Goal: Task Accomplishment & Management: Manage account settings

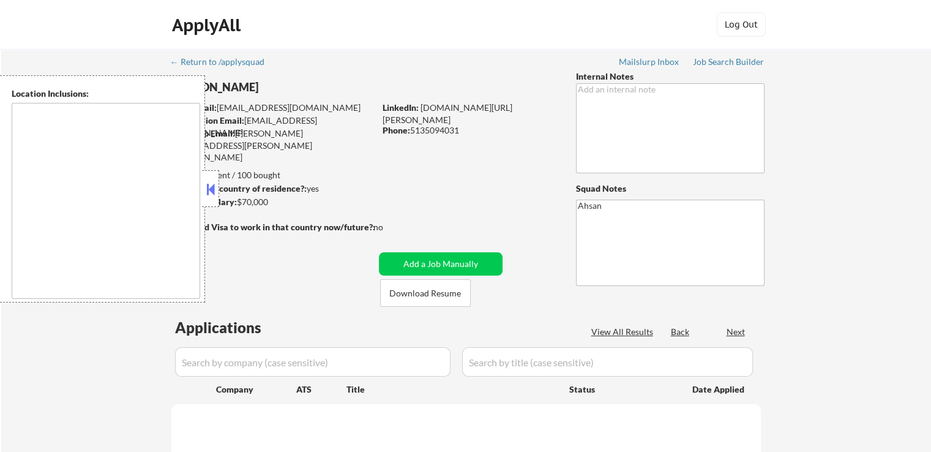
select select ""pending""
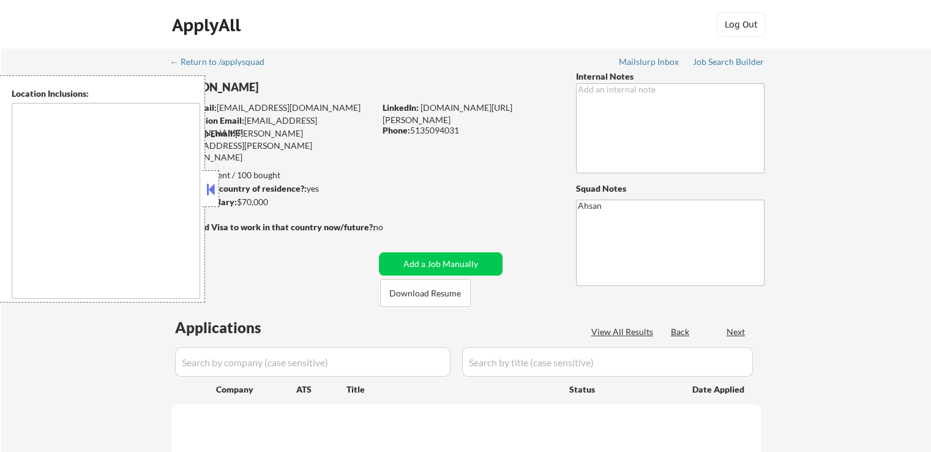
select select ""pending""
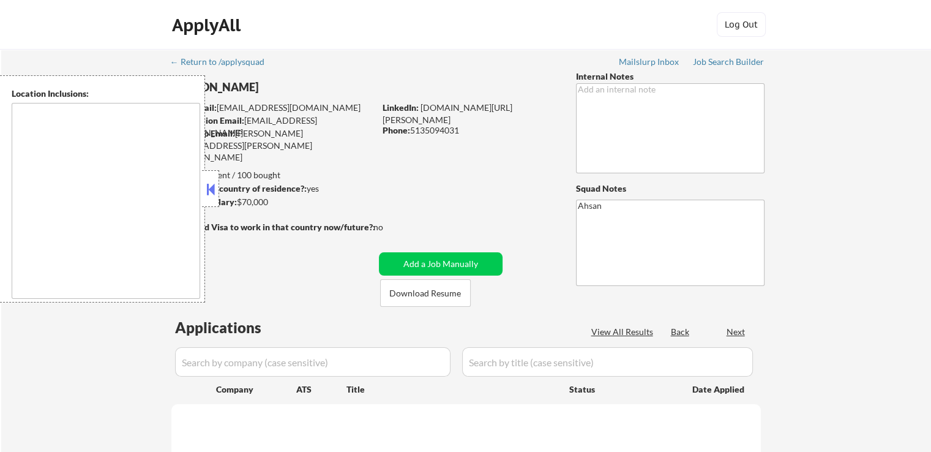
select select ""pending""
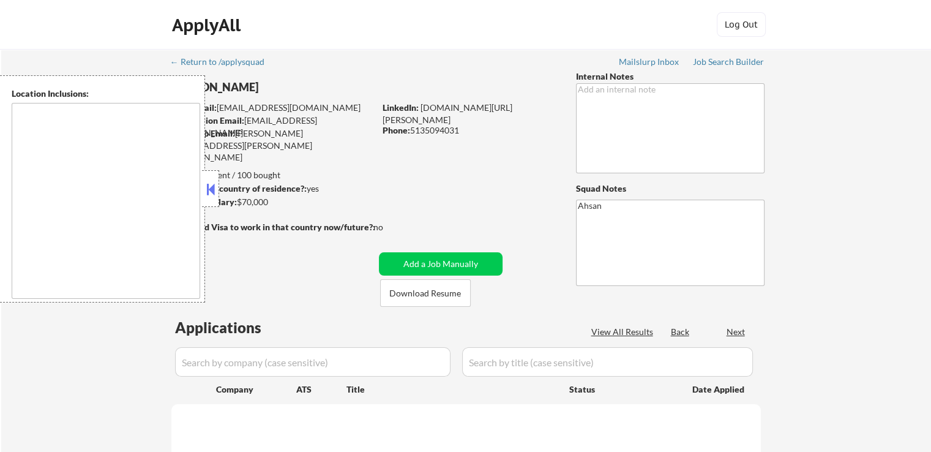
select select ""pending""
type textarea "[GEOGRAPHIC_DATA], [GEOGRAPHIC_DATA] [GEOGRAPHIC_DATA], [GEOGRAPHIC_DATA] [GEOG…"
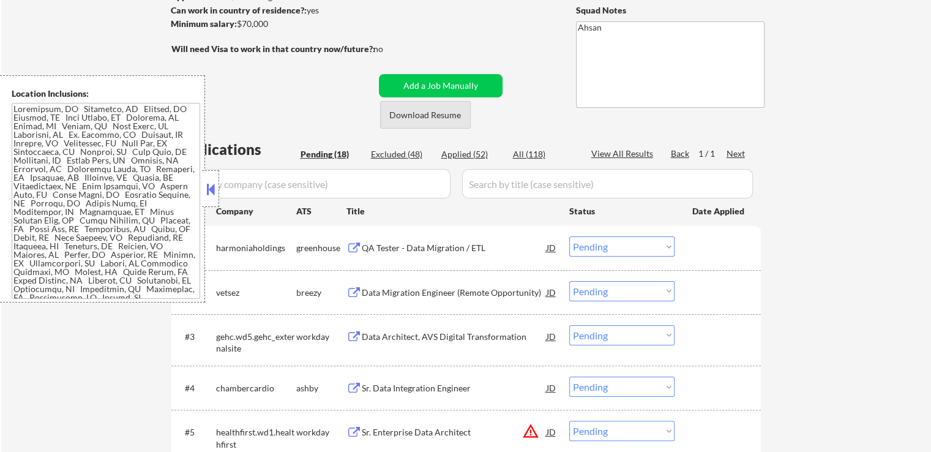
scroll to position [245, 0]
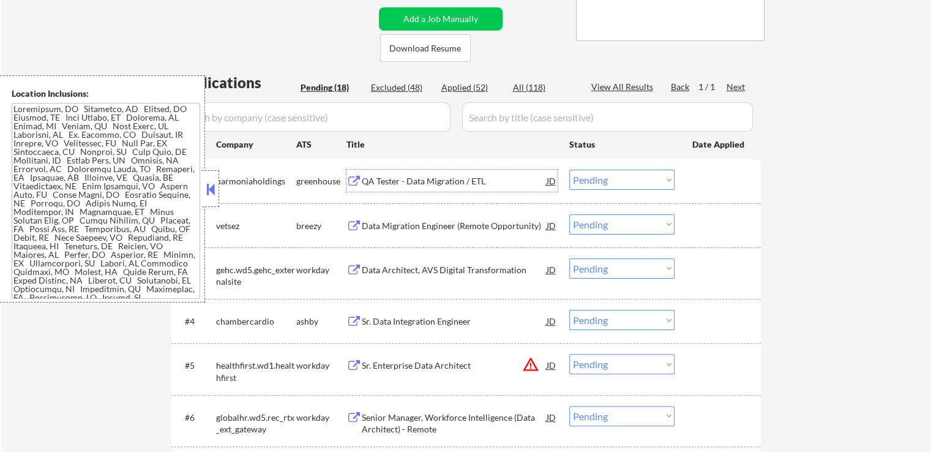
click at [389, 182] on div "QA Tester - Data Migration / ETL" at bounding box center [454, 181] width 185 height 12
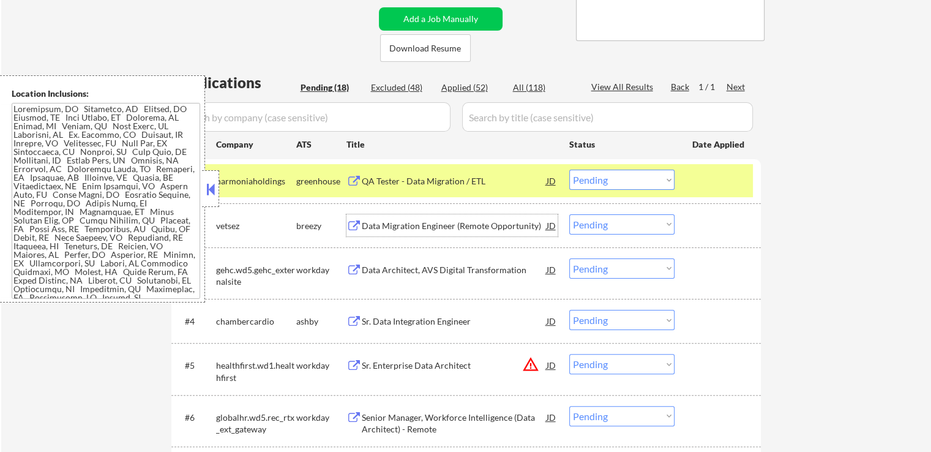
click at [381, 227] on div "Data Migration Engineer (Remote Opportunity)" at bounding box center [454, 226] width 185 height 12
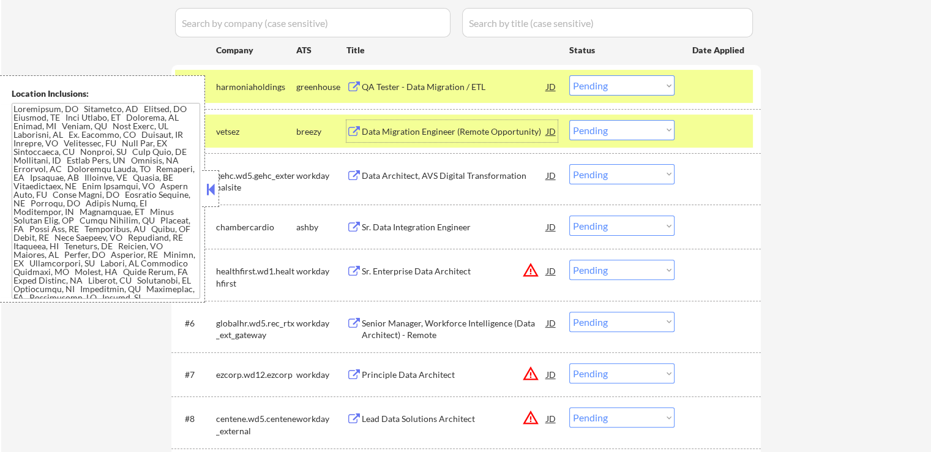
scroll to position [367, 0]
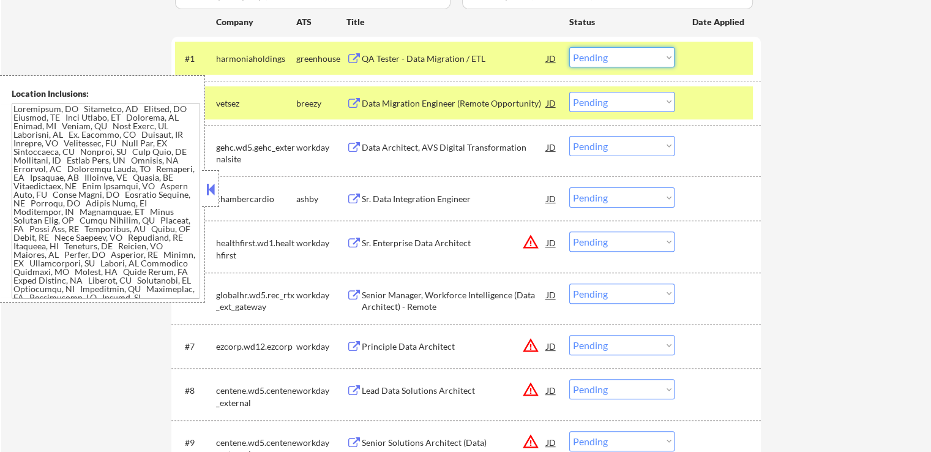
drag, startPoint x: 595, startPoint y: 67, endPoint x: 600, endPoint y: 60, distance: 8.3
click at [595, 67] on select "Choose an option... Pending Applied Excluded (Questions) Excluded (Expired) Exc…" at bounding box center [621, 57] width 105 height 20
click at [569, 47] on select "Choose an option... Pending Applied Excluded (Questions) Excluded (Expired) Exc…" at bounding box center [621, 57] width 105 height 20
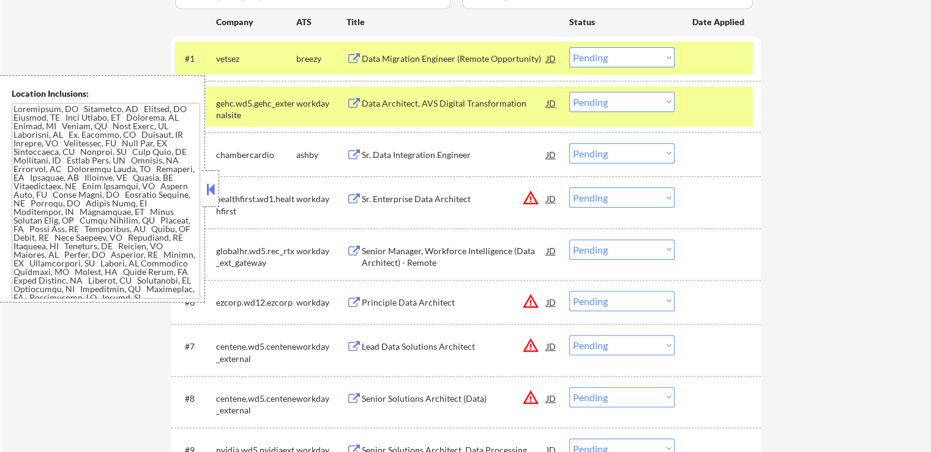
drag, startPoint x: 597, startPoint y: 54, endPoint x: 605, endPoint y: 62, distance: 11.3
click at [597, 54] on select "Choose an option... Pending Applied Excluded (Questions) Excluded (Expired) Exc…" at bounding box center [621, 57] width 105 height 20
click at [569, 47] on select "Choose an option... Pending Applied Excluded (Questions) Excluded (Expired) Exc…" at bounding box center [621, 57] width 105 height 20
select select ""pending""
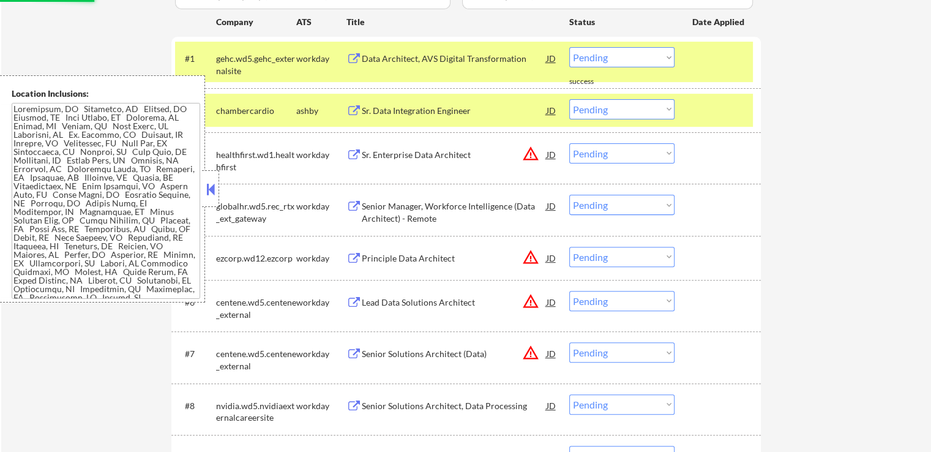
click at [417, 108] on div "Sr. Data Integration Engineer" at bounding box center [454, 111] width 185 height 12
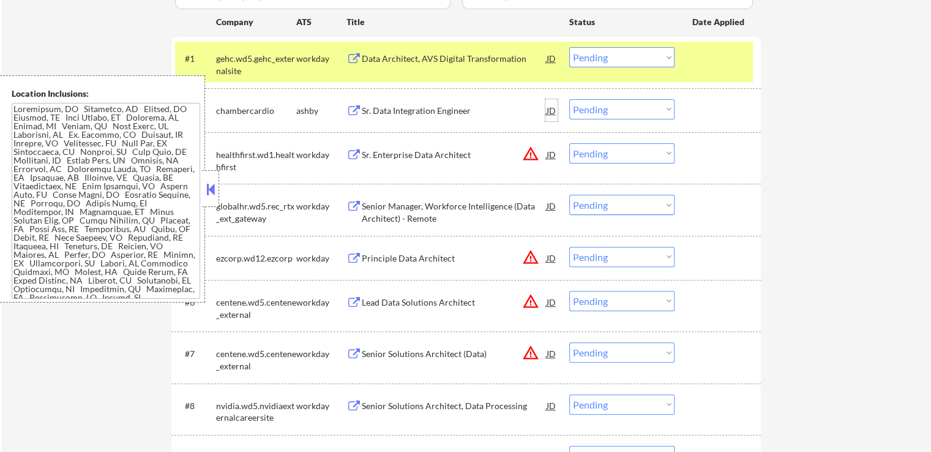
click at [554, 109] on div "JD" at bounding box center [551, 110] width 12 height 22
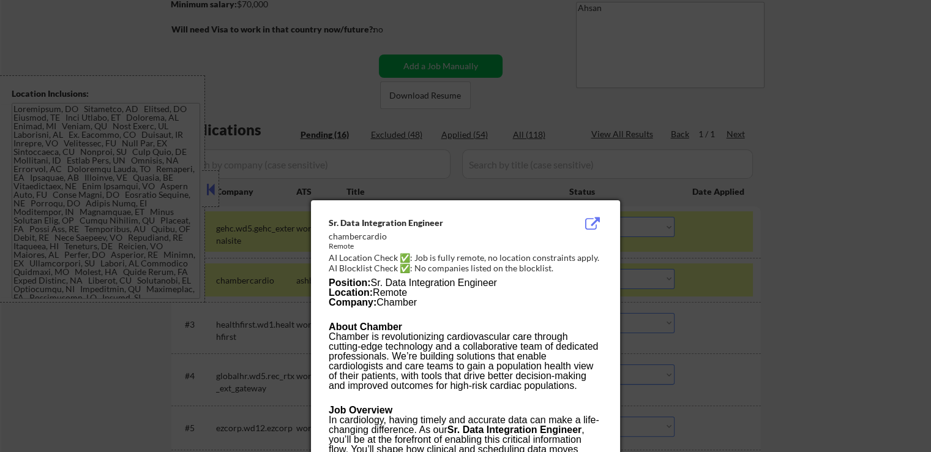
scroll to position [146, 0]
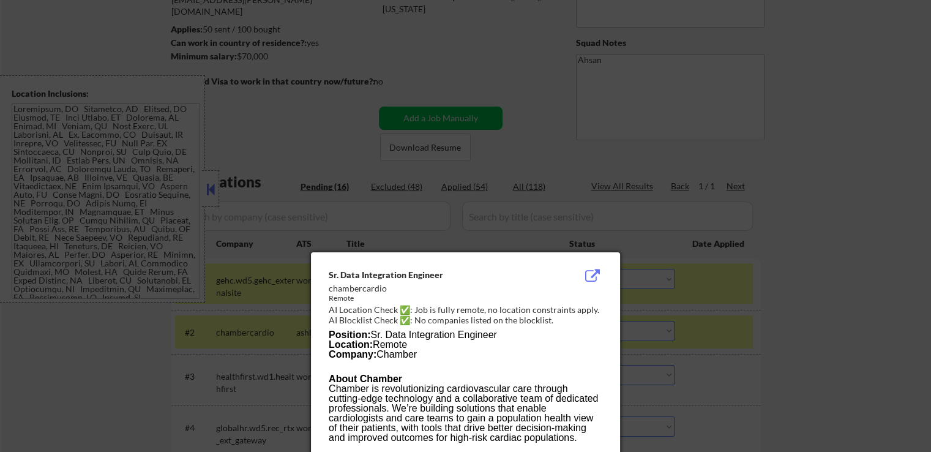
click at [805, 118] on div at bounding box center [465, 226] width 931 height 452
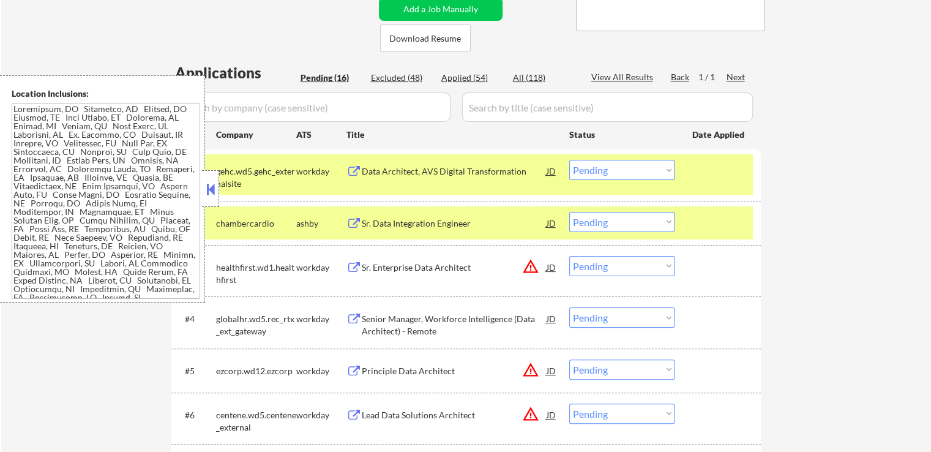
scroll to position [329, 0]
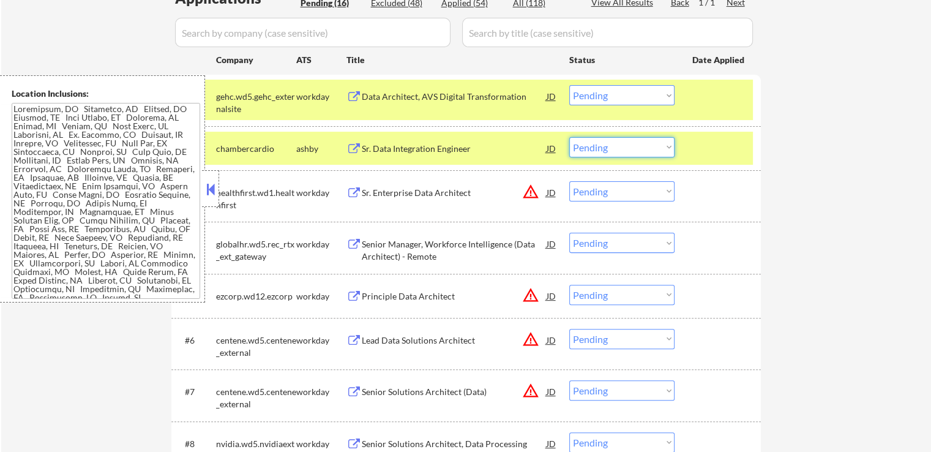
drag, startPoint x: 607, startPoint y: 141, endPoint x: 612, endPoint y: 155, distance: 14.9
click at [608, 142] on select "Choose an option... Pending Applied Excluded (Questions) Excluded (Expired) Exc…" at bounding box center [621, 147] width 105 height 20
click at [569, 137] on select "Choose an option... Pending Applied Excluded (Questions) Excluded (Expired) Exc…" at bounding box center [621, 147] width 105 height 20
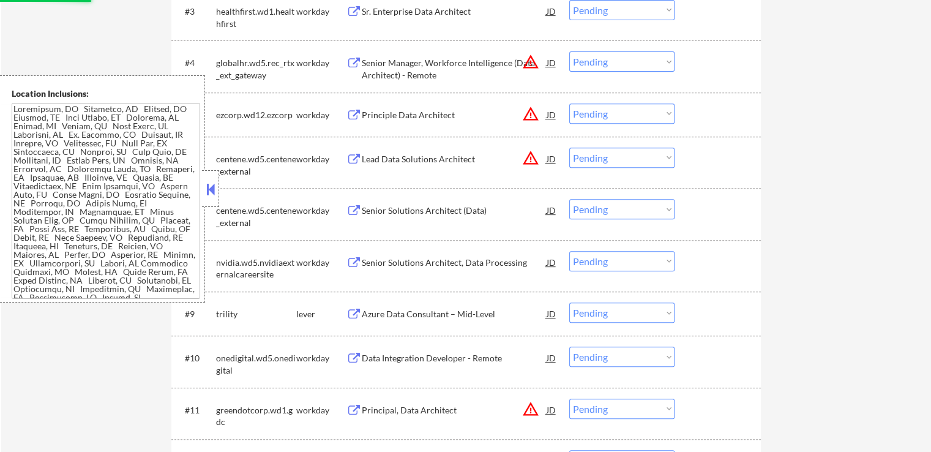
select select ""pending""
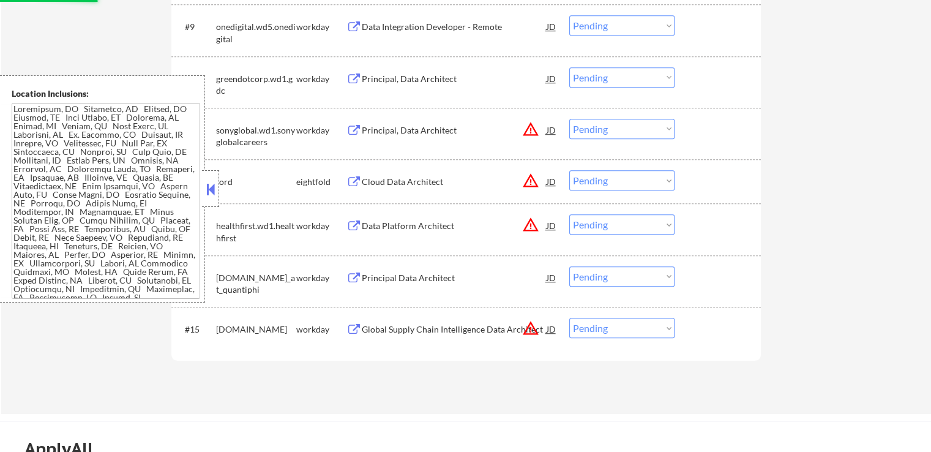
scroll to position [697, 0]
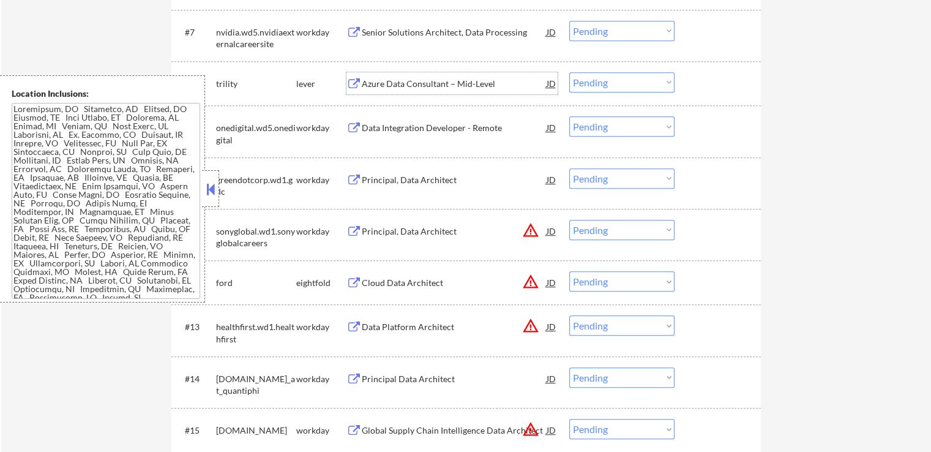
click at [401, 87] on div "Azure Data Consultant – Mid-Level" at bounding box center [454, 84] width 185 height 12
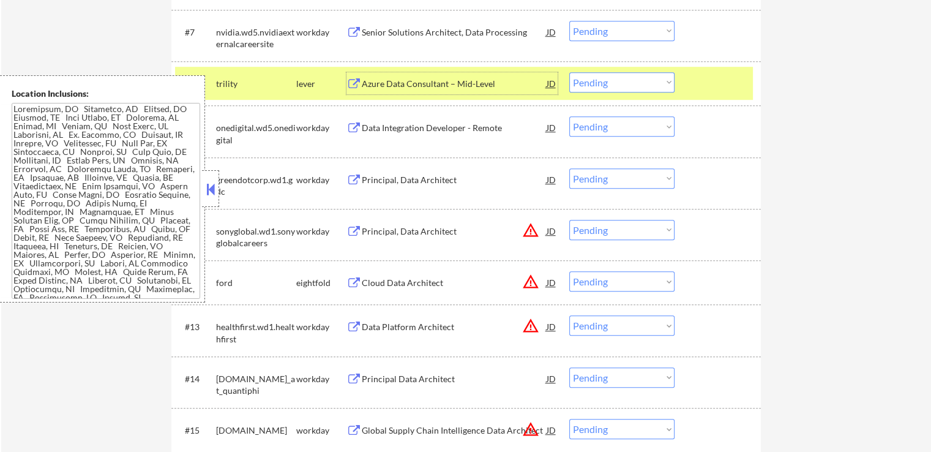
click at [616, 81] on select "Choose an option... Pending Applied Excluded (Questions) Excluded (Expired) Exc…" at bounding box center [621, 82] width 105 height 20
click at [569, 72] on select "Choose an option... Pending Applied Excluded (Questions) Excluded (Expired) Exc…" at bounding box center [621, 82] width 105 height 20
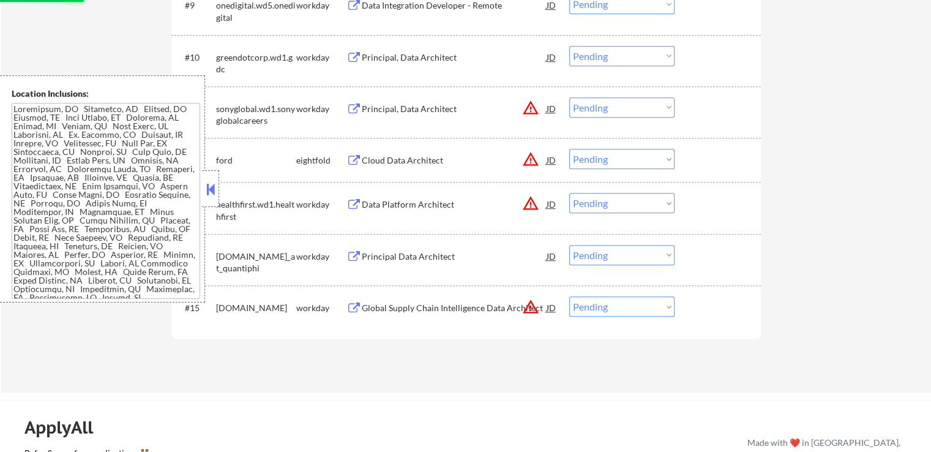
select select ""pending""
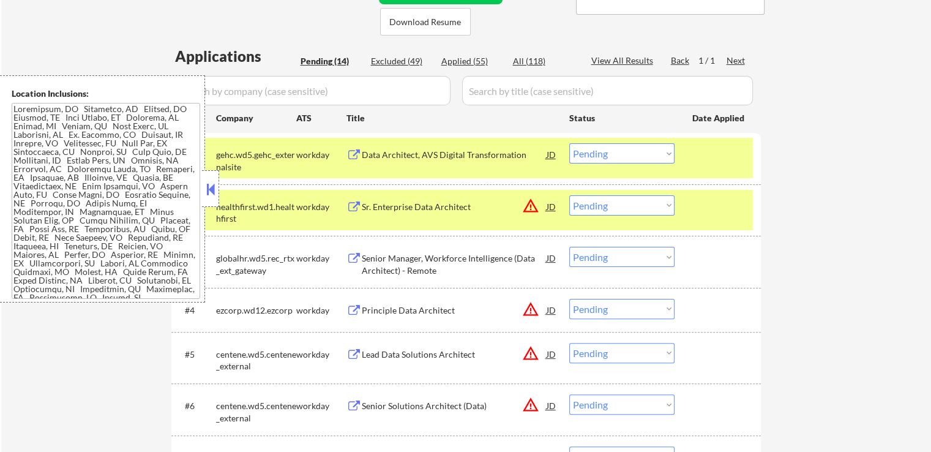
scroll to position [329, 0]
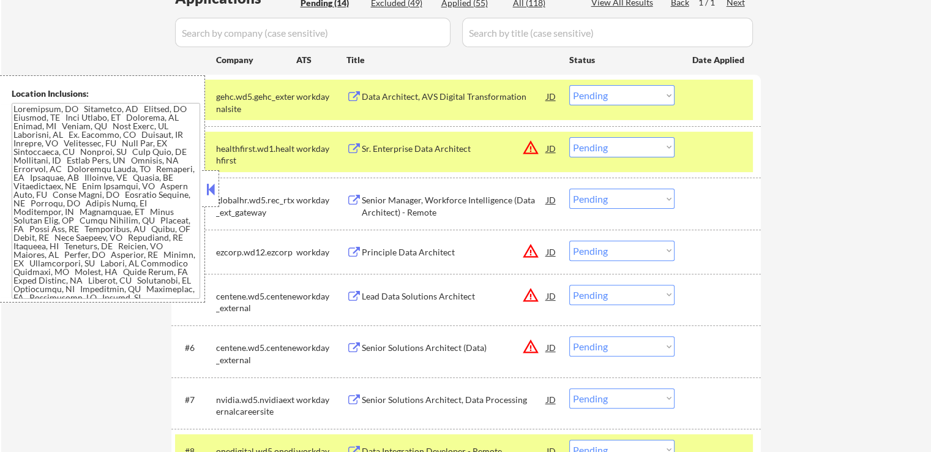
click at [397, 145] on div "Sr. Enterprise Data Architect" at bounding box center [454, 149] width 185 height 12
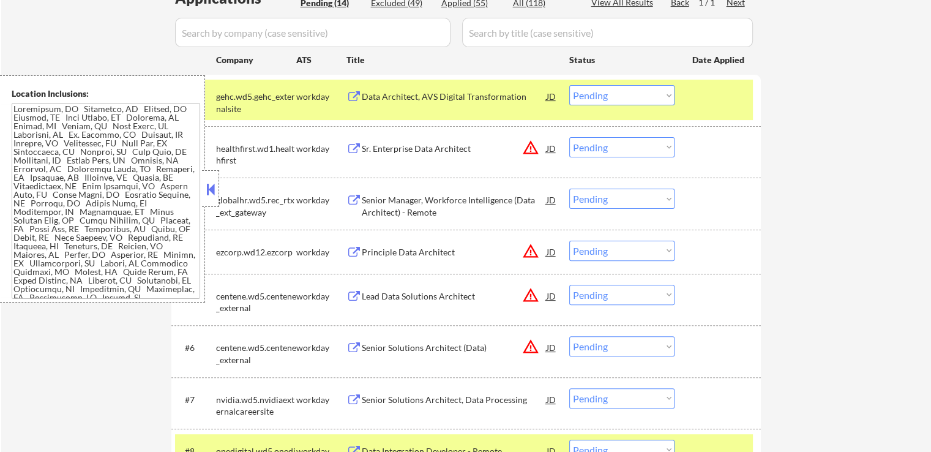
click at [411, 252] on div "Principle Data Architect" at bounding box center [454, 252] width 185 height 12
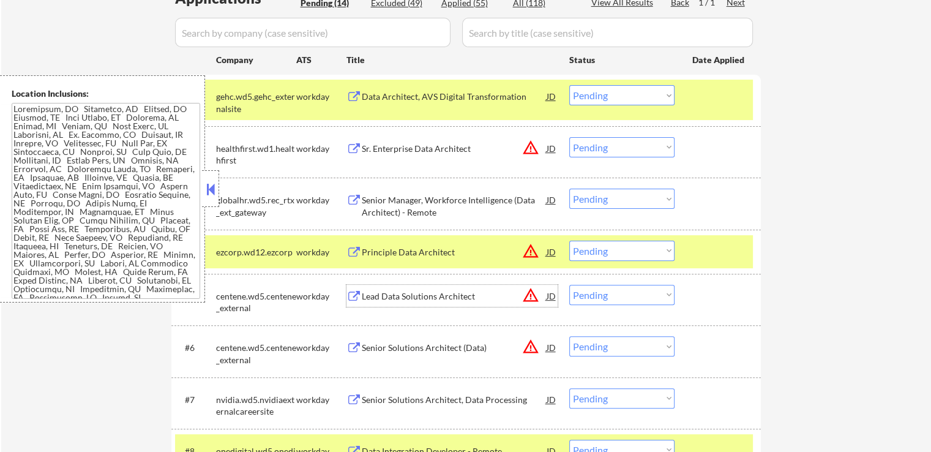
click at [406, 294] on div "Lead Data Solutions Architect" at bounding box center [454, 296] width 185 height 12
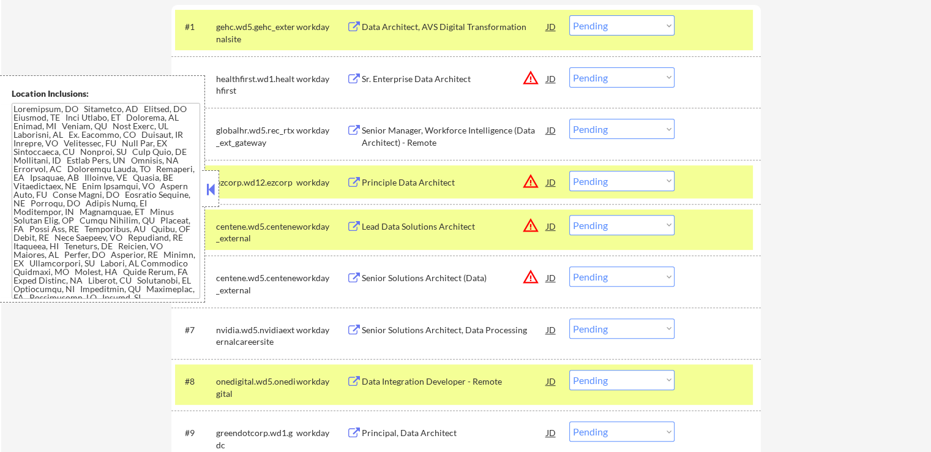
scroll to position [452, 0]
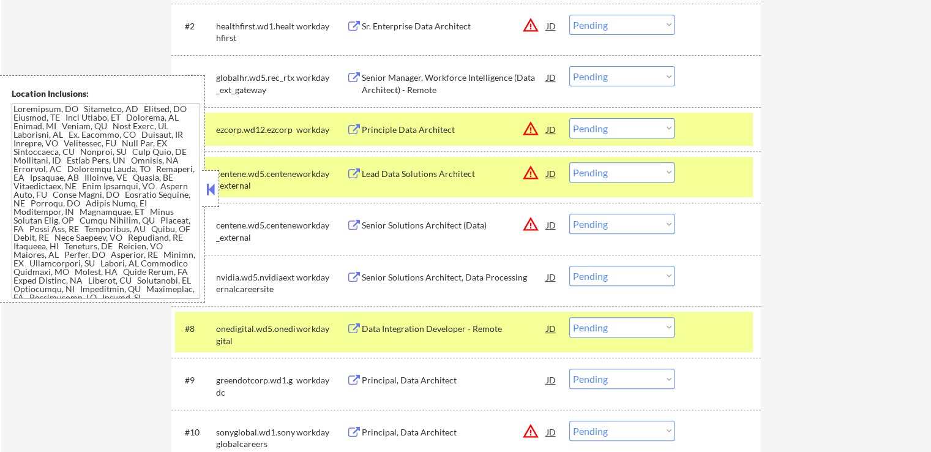
click at [447, 222] on div "Senior Solutions Architect (Data)" at bounding box center [454, 225] width 185 height 12
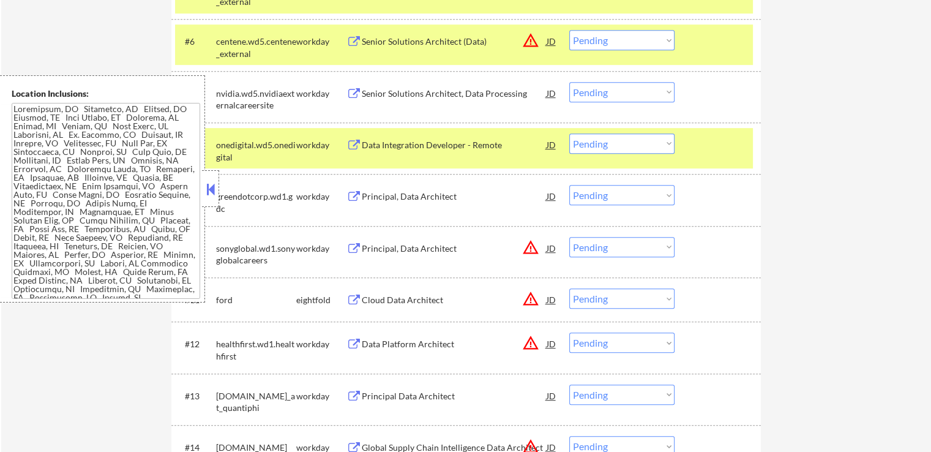
scroll to position [697, 0]
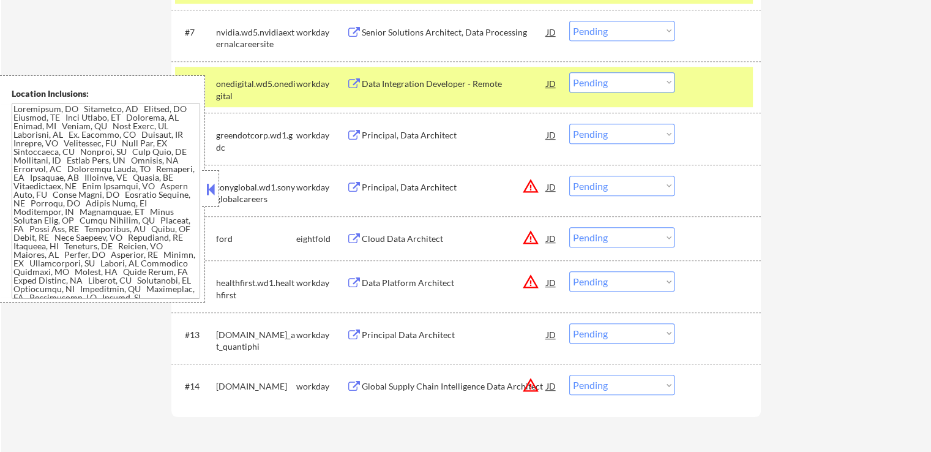
click at [413, 185] on div "Principal, Data Architect" at bounding box center [454, 187] width 185 height 12
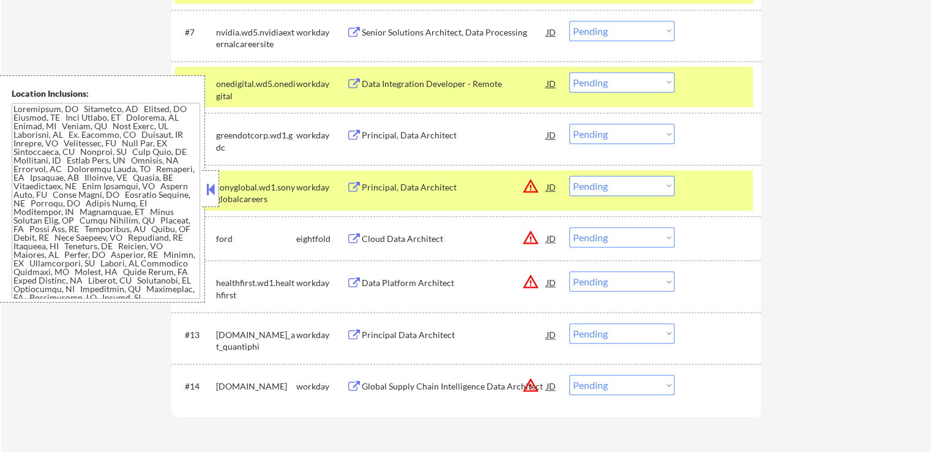
click at [406, 239] on div "Cloud Data Architect" at bounding box center [454, 239] width 185 height 12
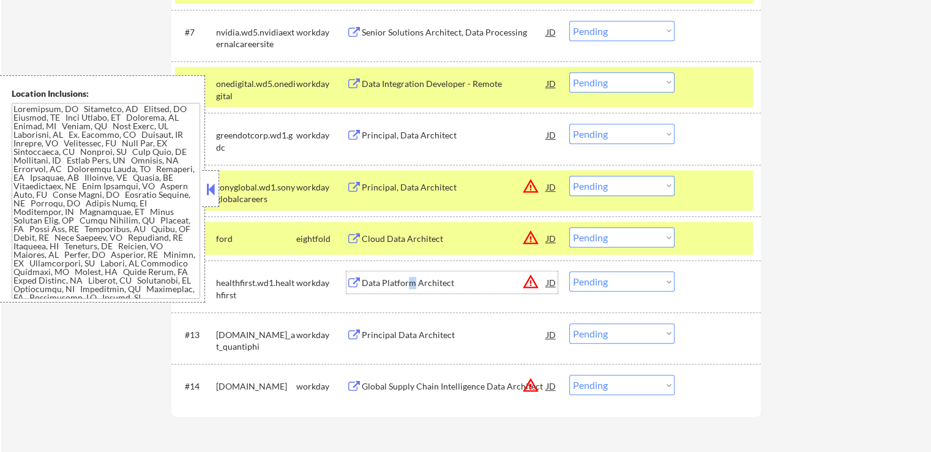
drag, startPoint x: 411, startPoint y: 279, endPoint x: 421, endPoint y: 294, distance: 18.2
click at [411, 279] on div "Data Platform Architect" at bounding box center [454, 283] width 185 height 12
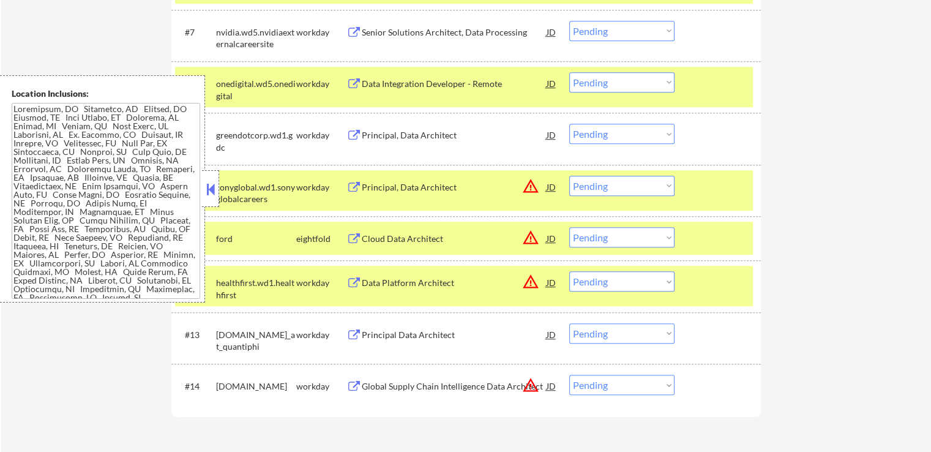
click at [430, 385] on div "Global Supply Chain Intelligence Data Architect" at bounding box center [454, 386] width 185 height 12
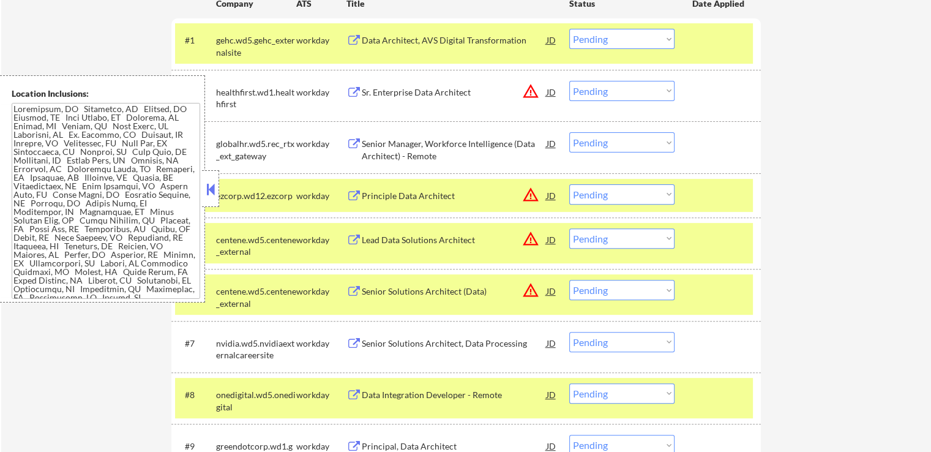
scroll to position [391, 0]
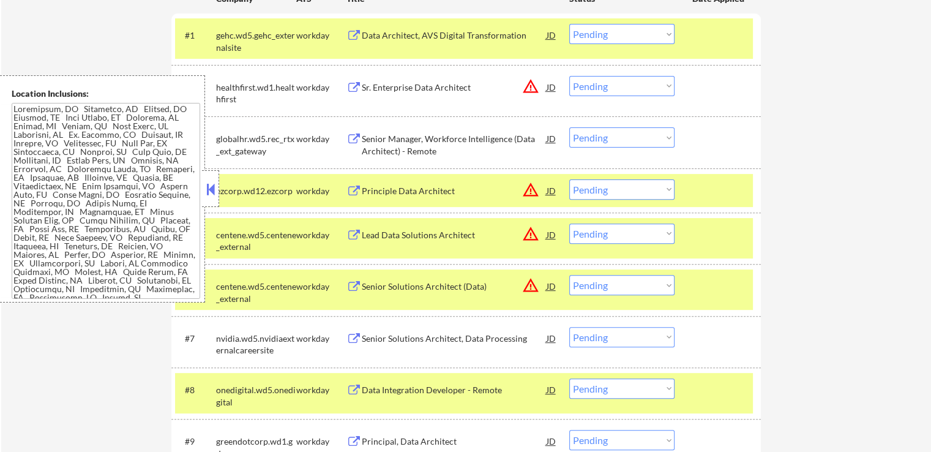
click at [641, 92] on select "Choose an option... Pending Applied Excluded (Questions) Excluded (Expired) Exc…" at bounding box center [621, 86] width 105 height 20
click at [569, 76] on select "Choose an option... Pending Applied Excluded (Questions) Excluded (Expired) Exc…" at bounding box center [621, 86] width 105 height 20
select select ""pending""
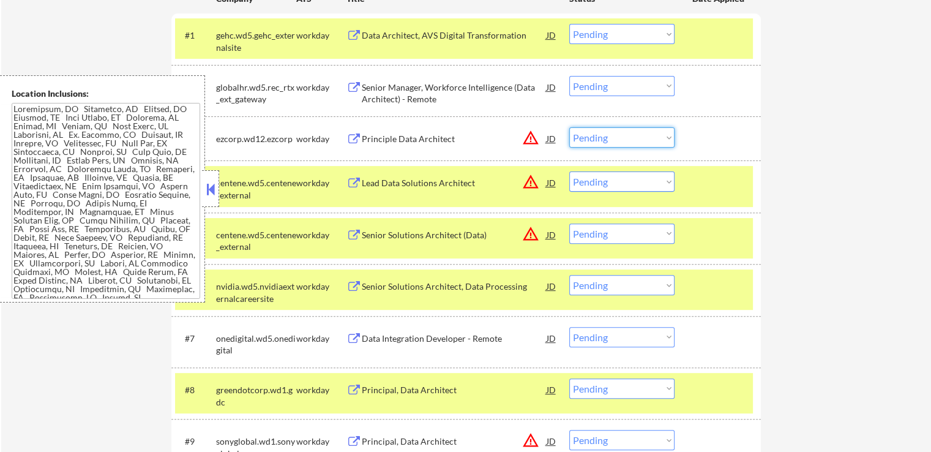
drag, startPoint x: 613, startPoint y: 132, endPoint x: 617, endPoint y: 145, distance: 13.5
click at [615, 133] on select "Choose an option... Pending Applied Excluded (Questions) Excluded (Expired) Exc…" at bounding box center [621, 137] width 105 height 20
click at [569, 127] on select "Choose an option... Pending Applied Excluded (Questions) Excluded (Expired) Exc…" at bounding box center [621, 137] width 105 height 20
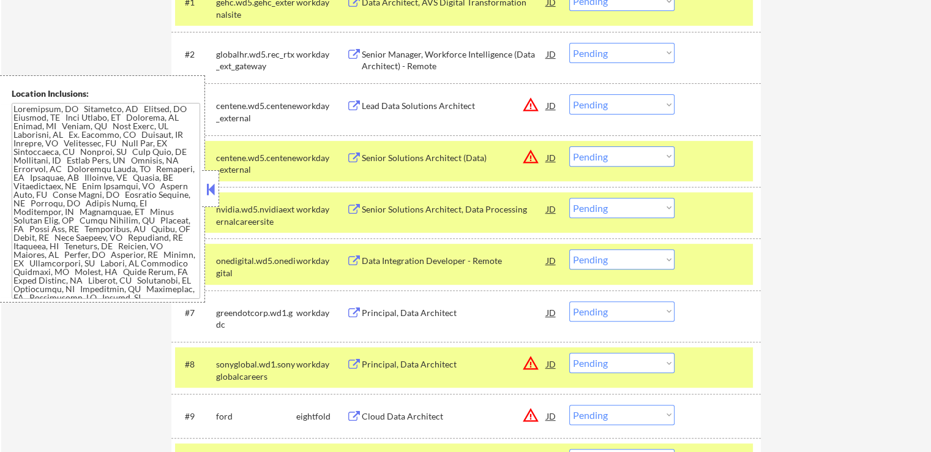
scroll to position [452, 0]
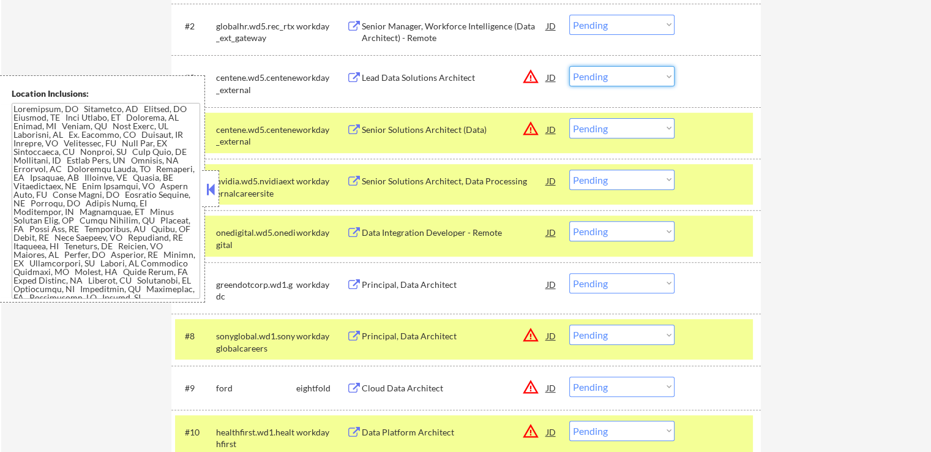
click at [602, 77] on select "Choose an option... Pending Applied Excluded (Questions) Excluded (Expired) Exc…" at bounding box center [621, 76] width 105 height 20
click at [569, 66] on select "Choose an option... Pending Applied Excluded (Questions) Excluded (Expired) Exc…" at bounding box center [621, 76] width 105 height 20
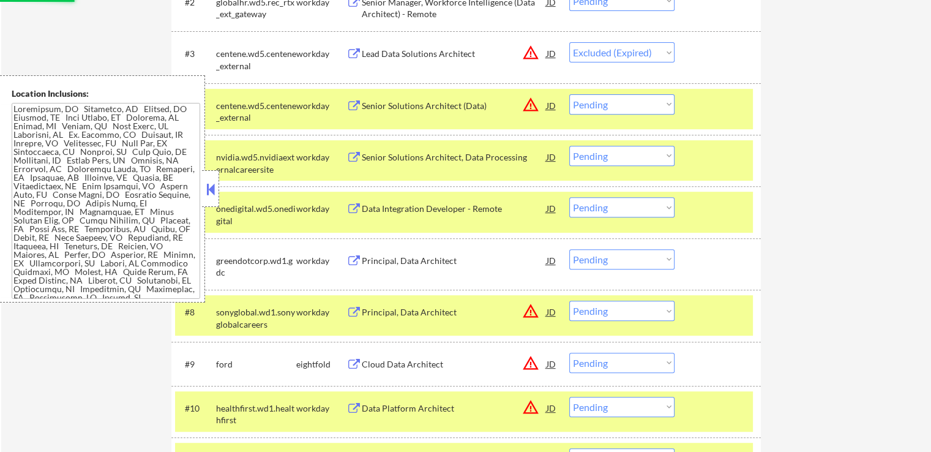
scroll to position [513, 0]
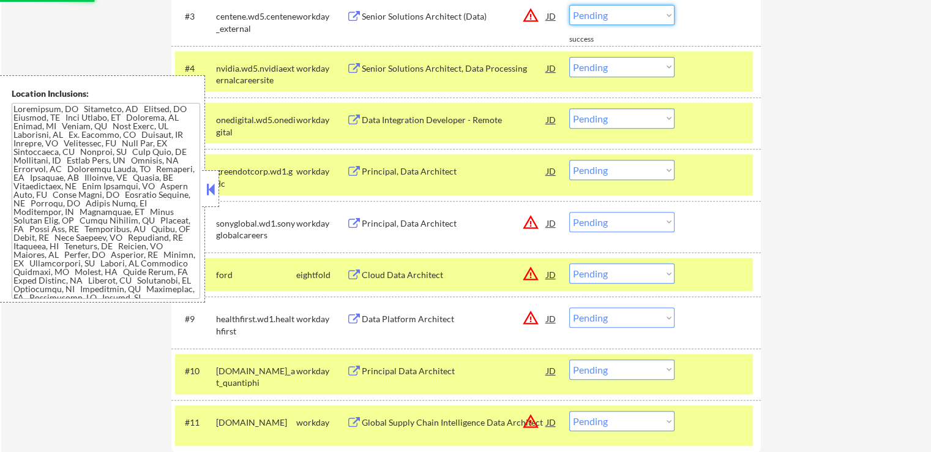
click at [611, 13] on select "Choose an option... Pending Applied Excluded (Questions) Excluded (Expired) Exc…" at bounding box center [621, 15] width 105 height 20
click at [569, 5] on select "Choose an option... Pending Applied Excluded (Questions) Excluded (Expired) Exc…" at bounding box center [621, 15] width 105 height 20
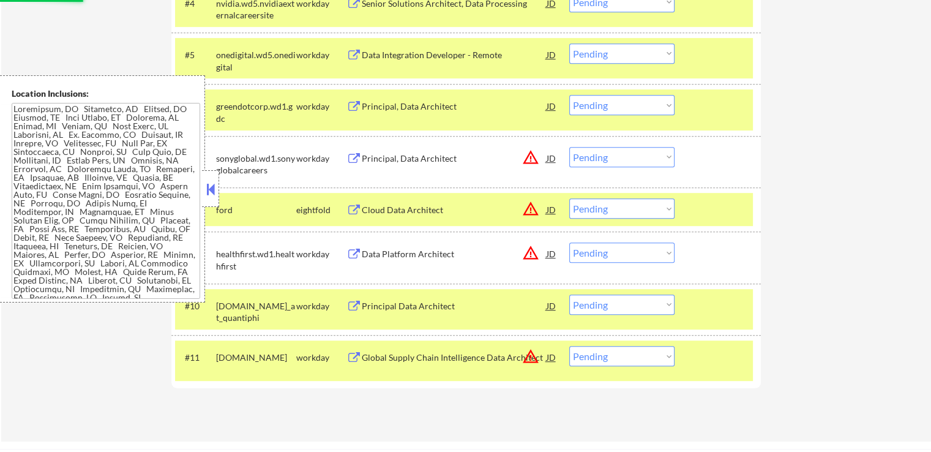
scroll to position [635, 0]
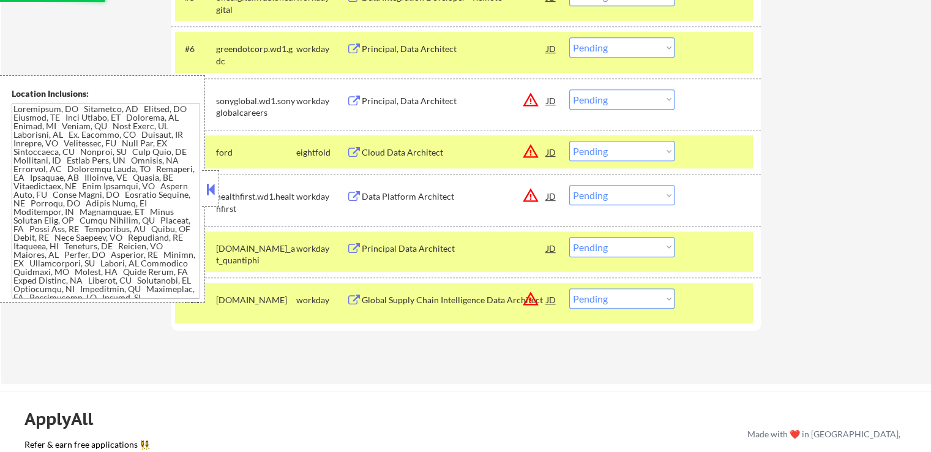
select select ""pending""
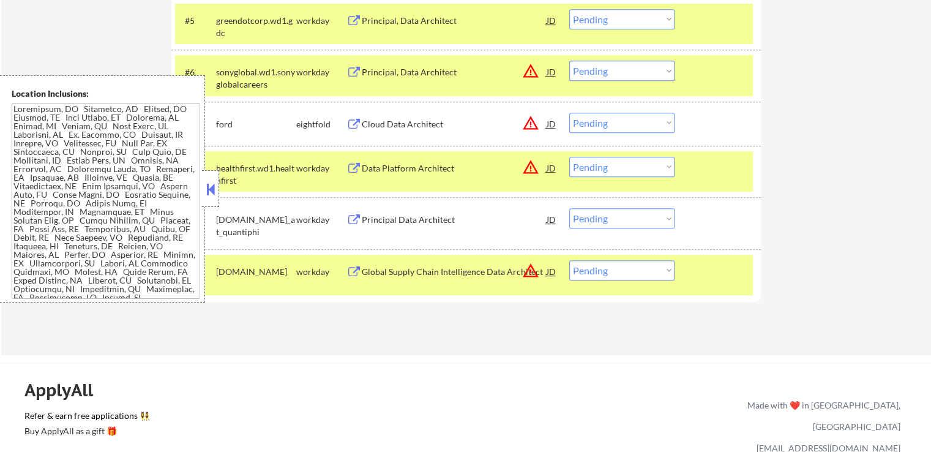
scroll to position [574, 0]
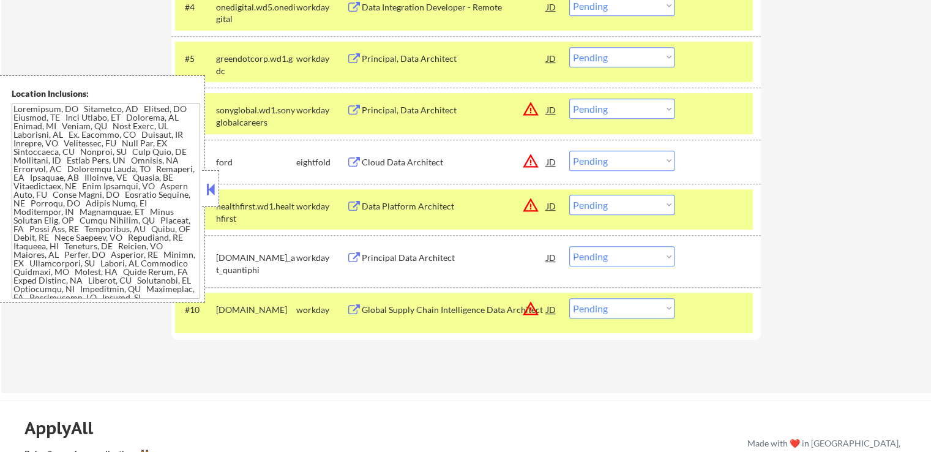
click at [605, 100] on select "Choose an option... Pending Applied Excluded (Questions) Excluded (Expired) Exc…" at bounding box center [621, 109] width 105 height 20
click at [569, 99] on select "Choose an option... Pending Applied Excluded (Questions) Excluded (Expired) Exc…" at bounding box center [621, 109] width 105 height 20
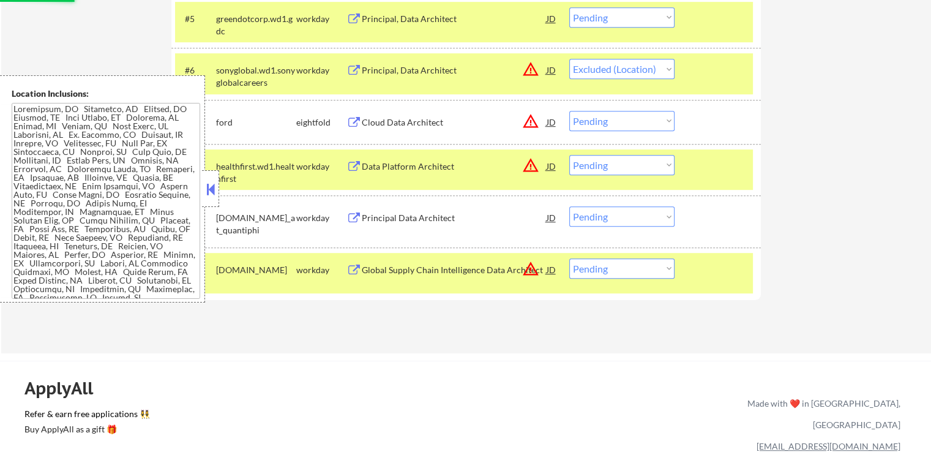
scroll to position [635, 0]
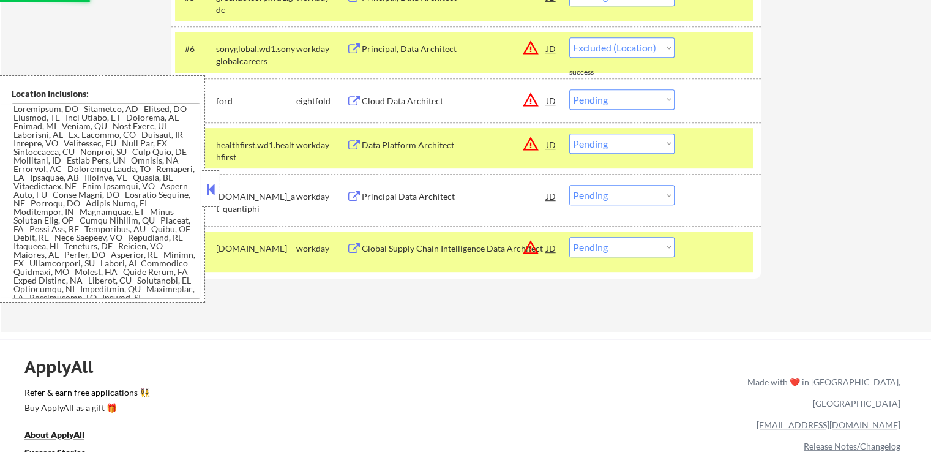
select select ""pending""
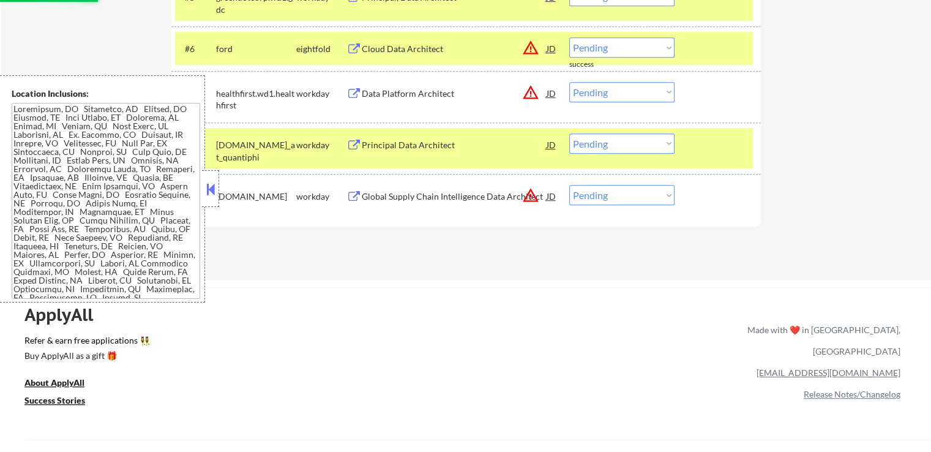
click at [624, 91] on select "Choose an option... Pending Applied Excluded (Questions) Excluded (Expired) Exc…" at bounding box center [621, 92] width 105 height 20
click at [569, 82] on select "Choose an option... Pending Applied Excluded (Questions) Excluded (Expired) Exc…" at bounding box center [621, 92] width 105 height 20
select select ""pending""
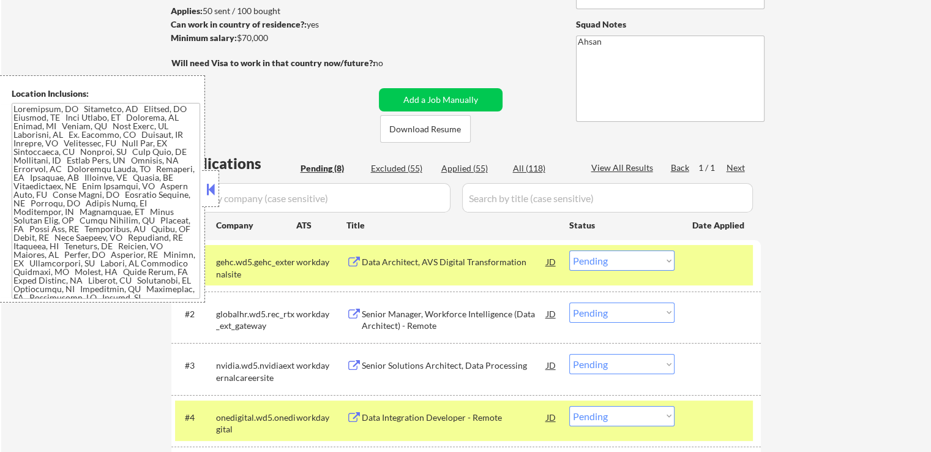
scroll to position [146, 0]
